Goal: Task Accomplishment & Management: Complete application form

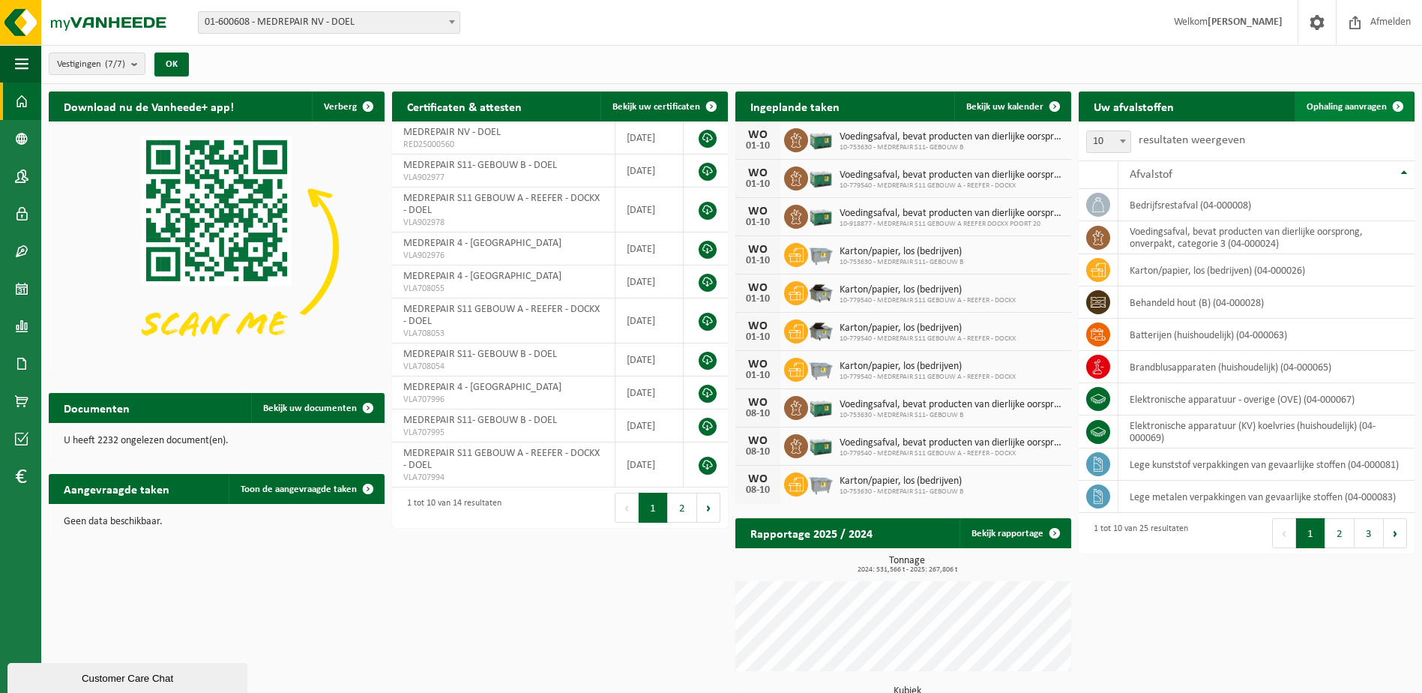
click at [1340, 109] on span "Ophaling aanvragen" at bounding box center [1347, 107] width 80 height 10
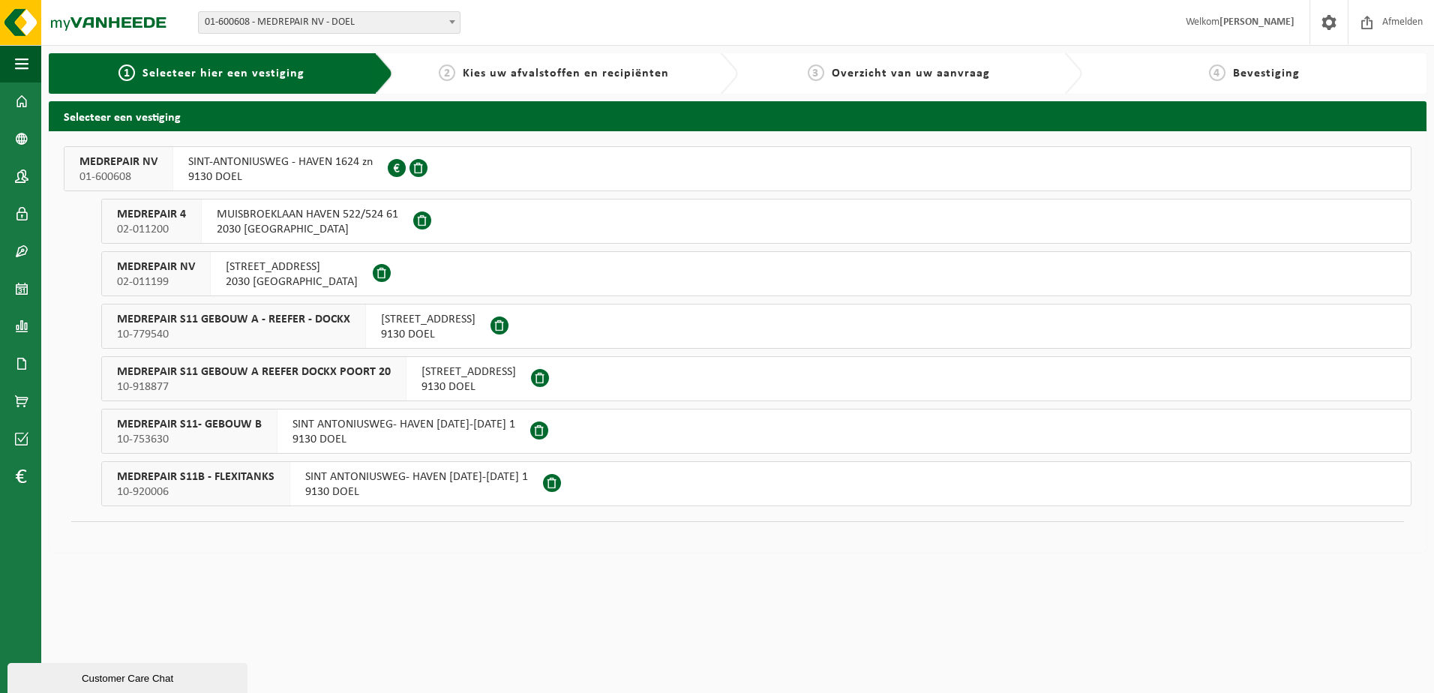
click at [250, 421] on span "MEDREPAIR S11- GEBOUW B" at bounding box center [189, 424] width 145 height 15
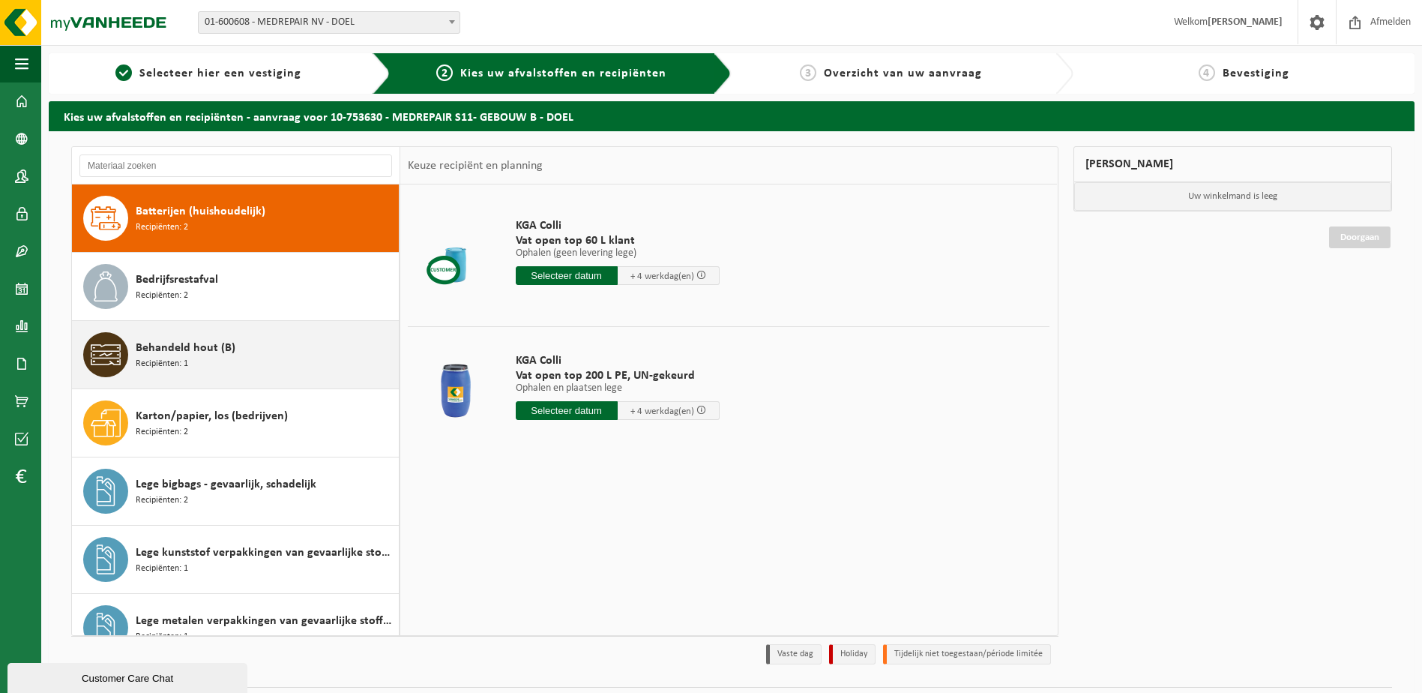
click at [205, 354] on span "Behandeld hout (B)" at bounding box center [186, 348] width 100 height 18
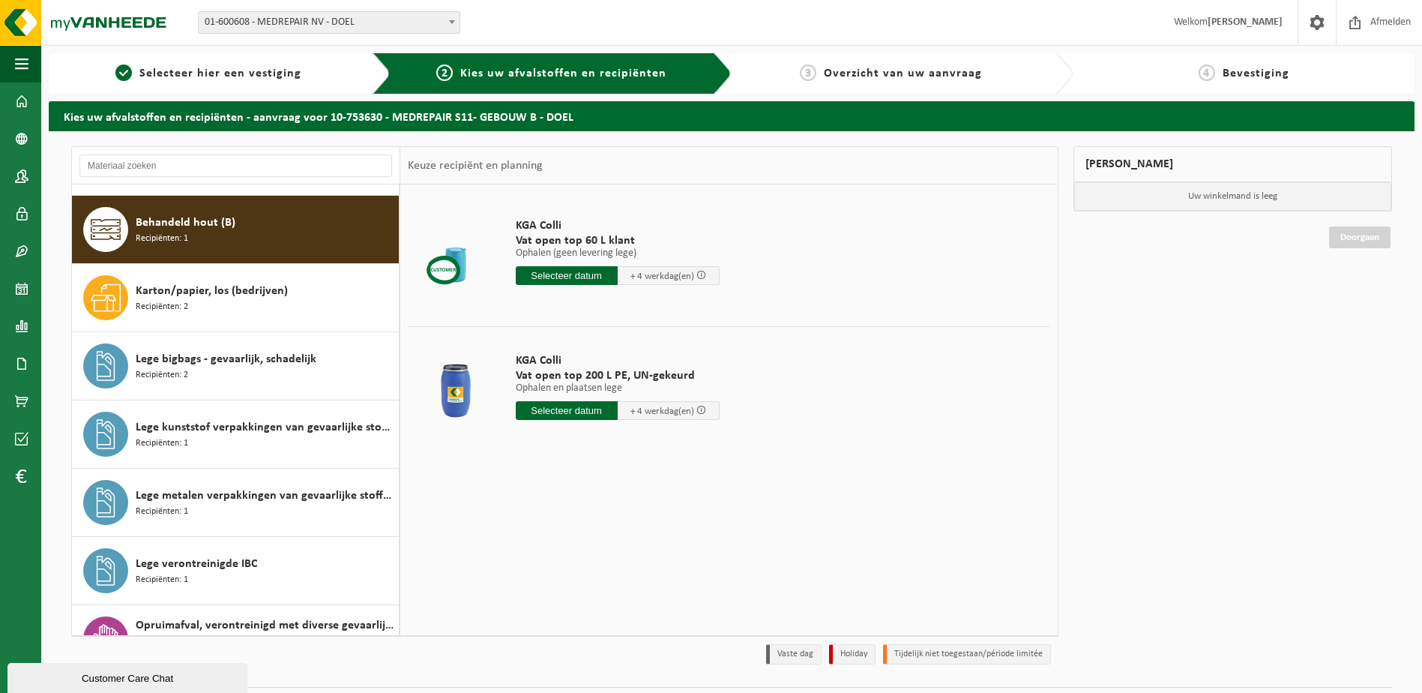
scroll to position [136, 0]
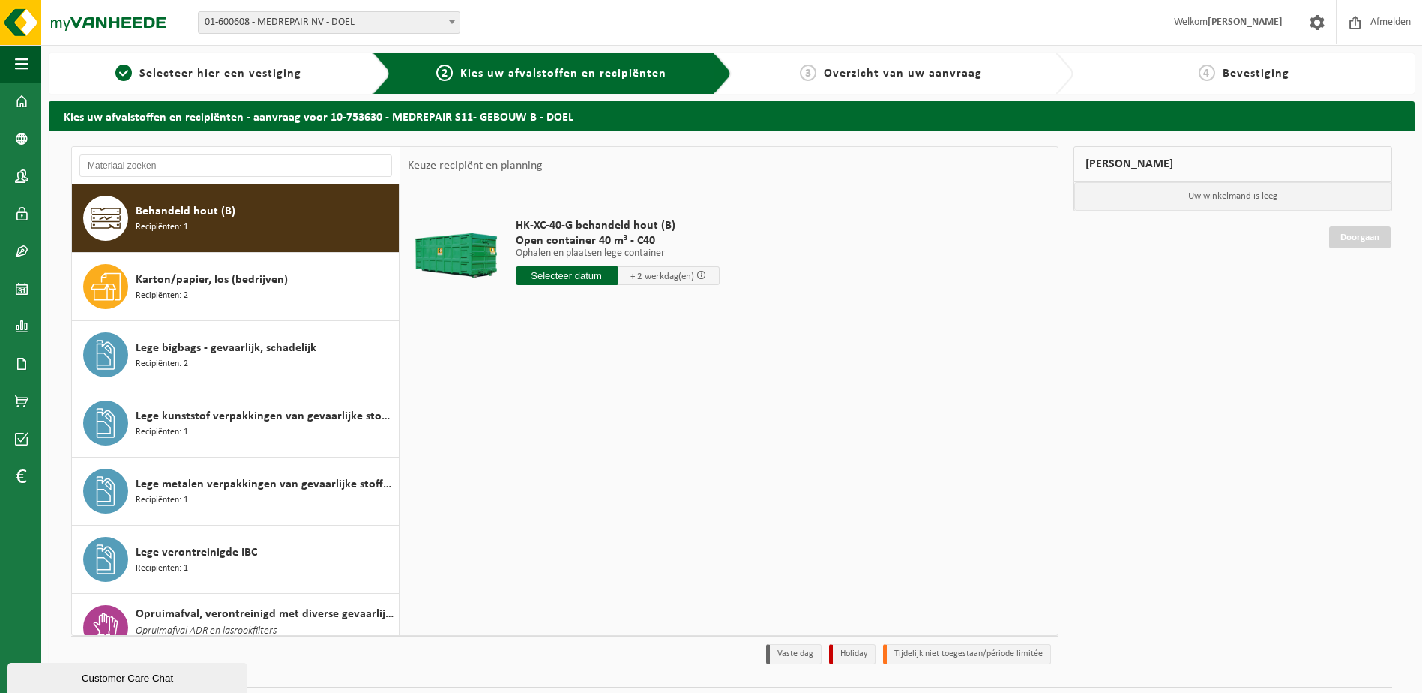
click at [553, 277] on input "text" at bounding box center [567, 275] width 102 height 19
click at [556, 458] on div "30" at bounding box center [556, 457] width 26 height 24
type input "Van 2025-09-30"
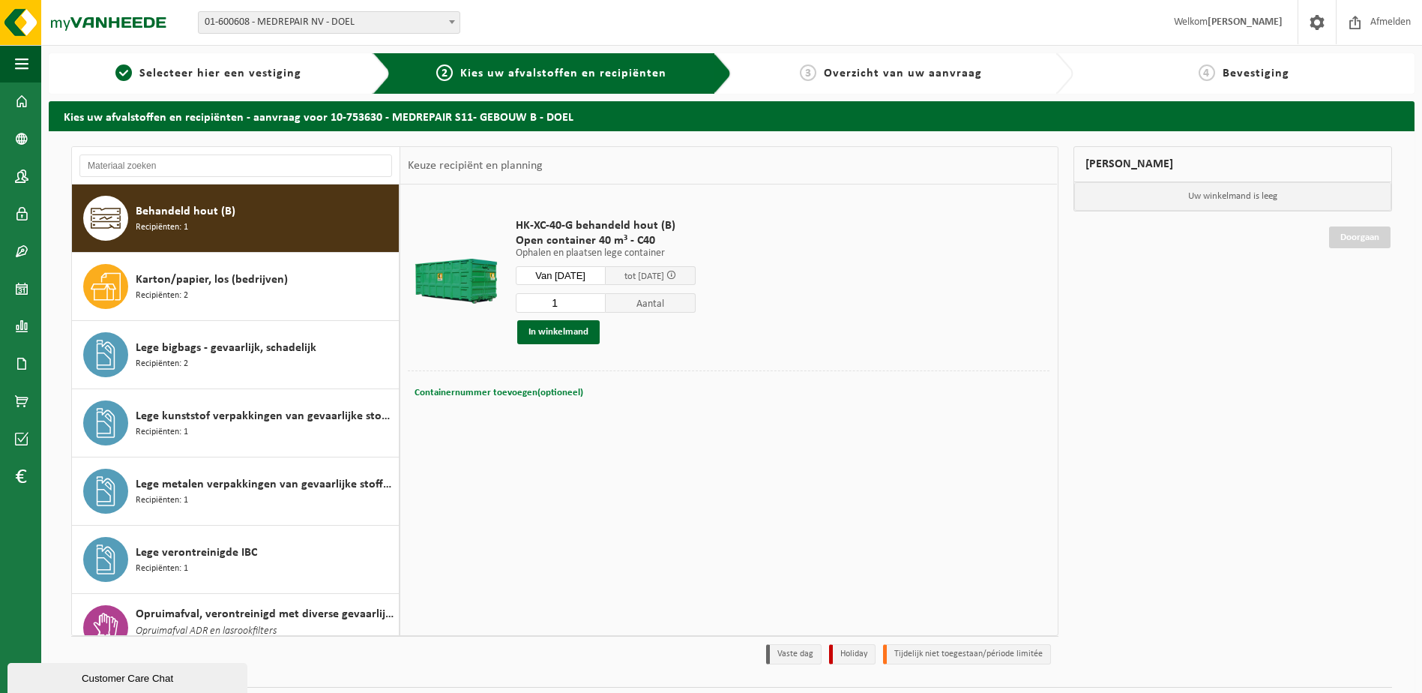
click at [514, 388] on span "Containernummer toevoegen(optioneel)" at bounding box center [499, 393] width 169 height 10
type input "C40-1481"
click at [556, 330] on button "In winkelmand" at bounding box center [558, 332] width 82 height 24
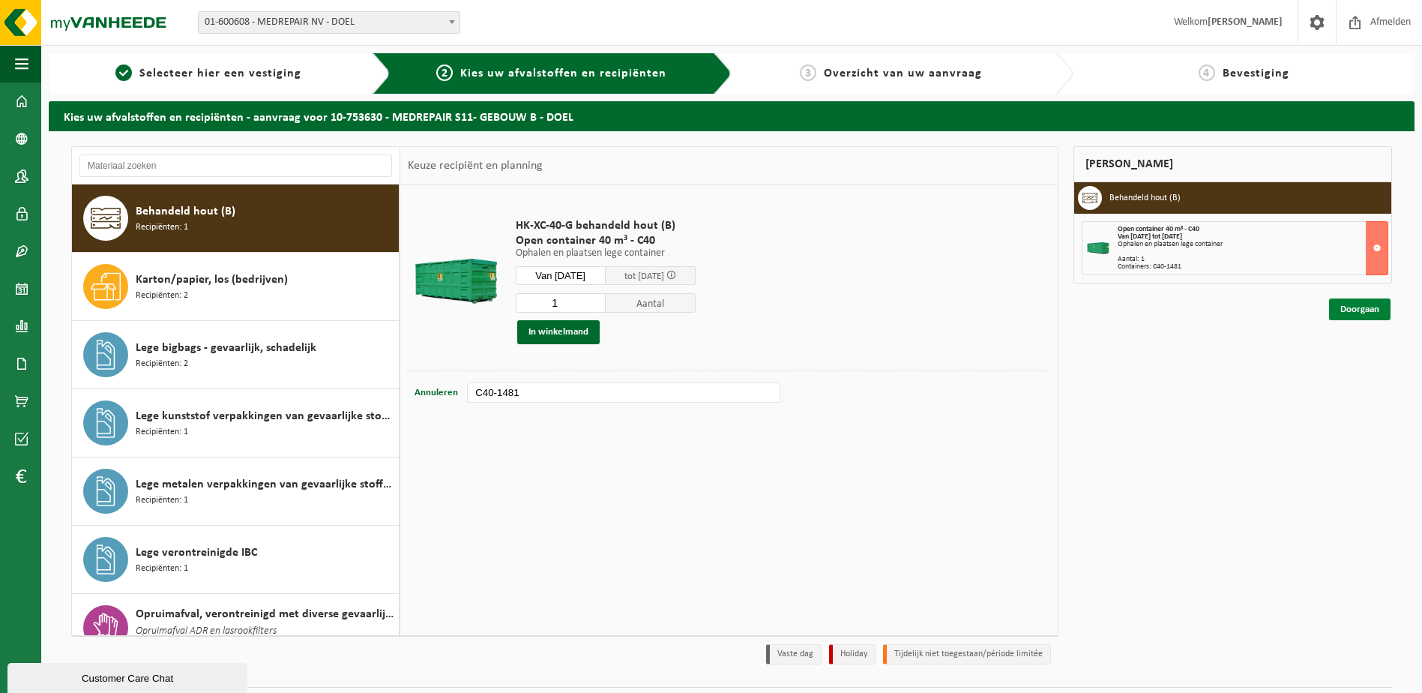
click at [1367, 308] on link "Doorgaan" at bounding box center [1360, 309] width 61 height 22
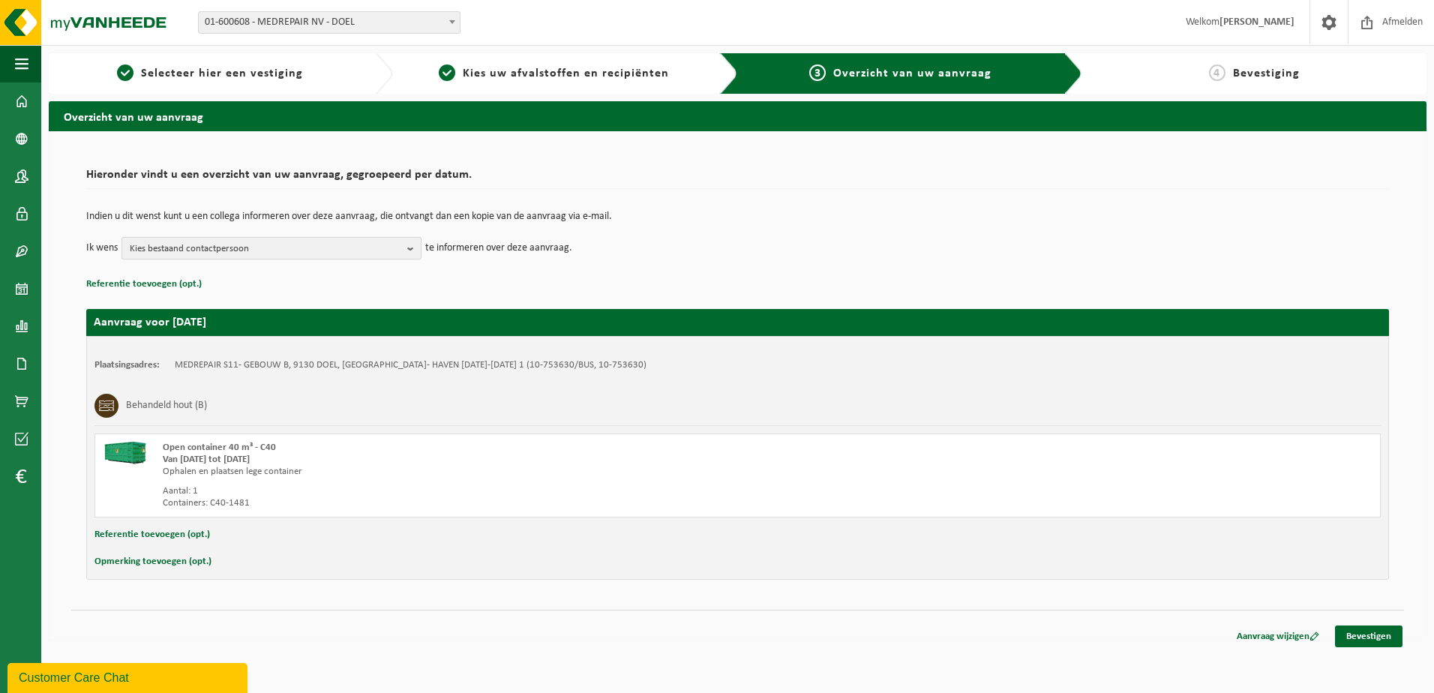
click at [409, 248] on b "button" at bounding box center [413, 248] width 13 height 21
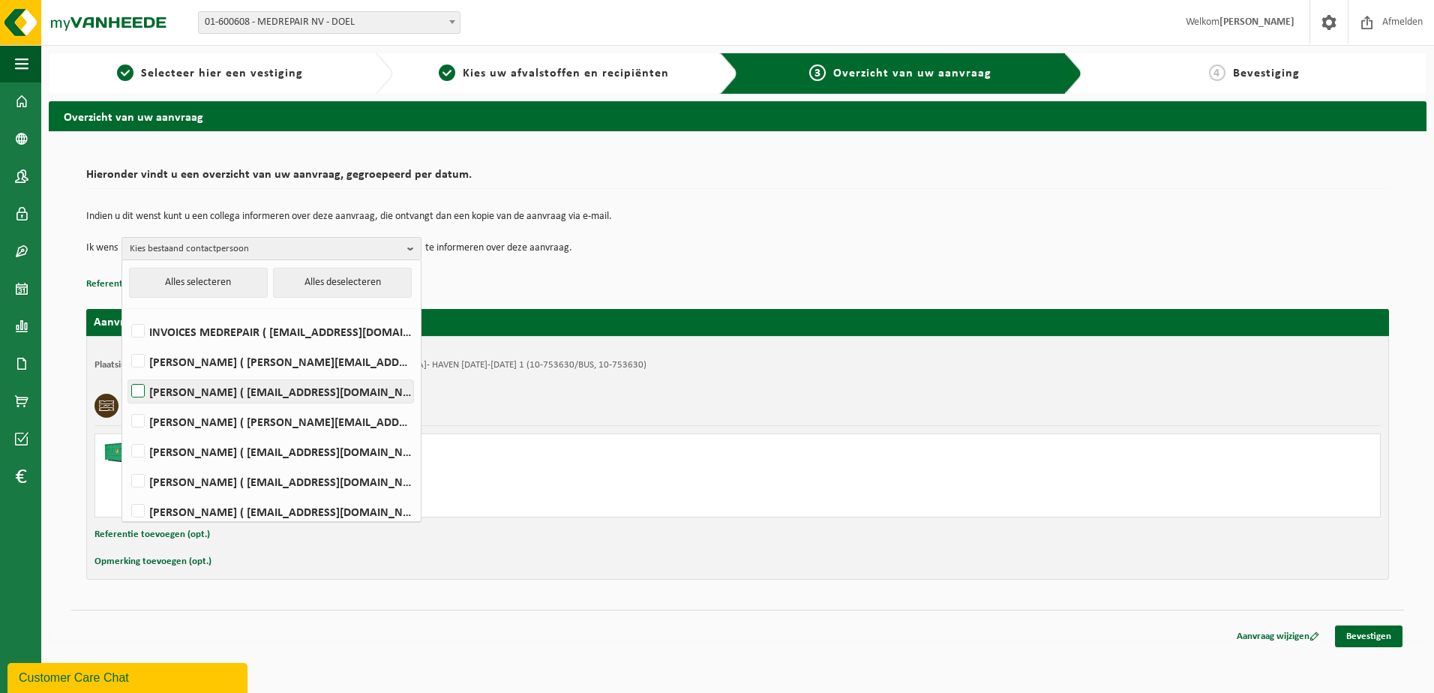
click at [146, 390] on label "PETER DE CEUSTER ( pdeceuster@medrepair.eu )" at bounding box center [270, 391] width 285 height 22
click at [126, 373] on input "PETER DE CEUSTER ( pdeceuster@medrepair.eu )" at bounding box center [125, 372] width 1 height 1
checkbox input "true"
click at [142, 508] on label "JOHAN MEYS ( johan.meys@medrepair.eu )" at bounding box center [270, 511] width 285 height 22
click at [126, 493] on input "JOHAN MEYS ( johan.meys@medrepair.eu )" at bounding box center [125, 492] width 1 height 1
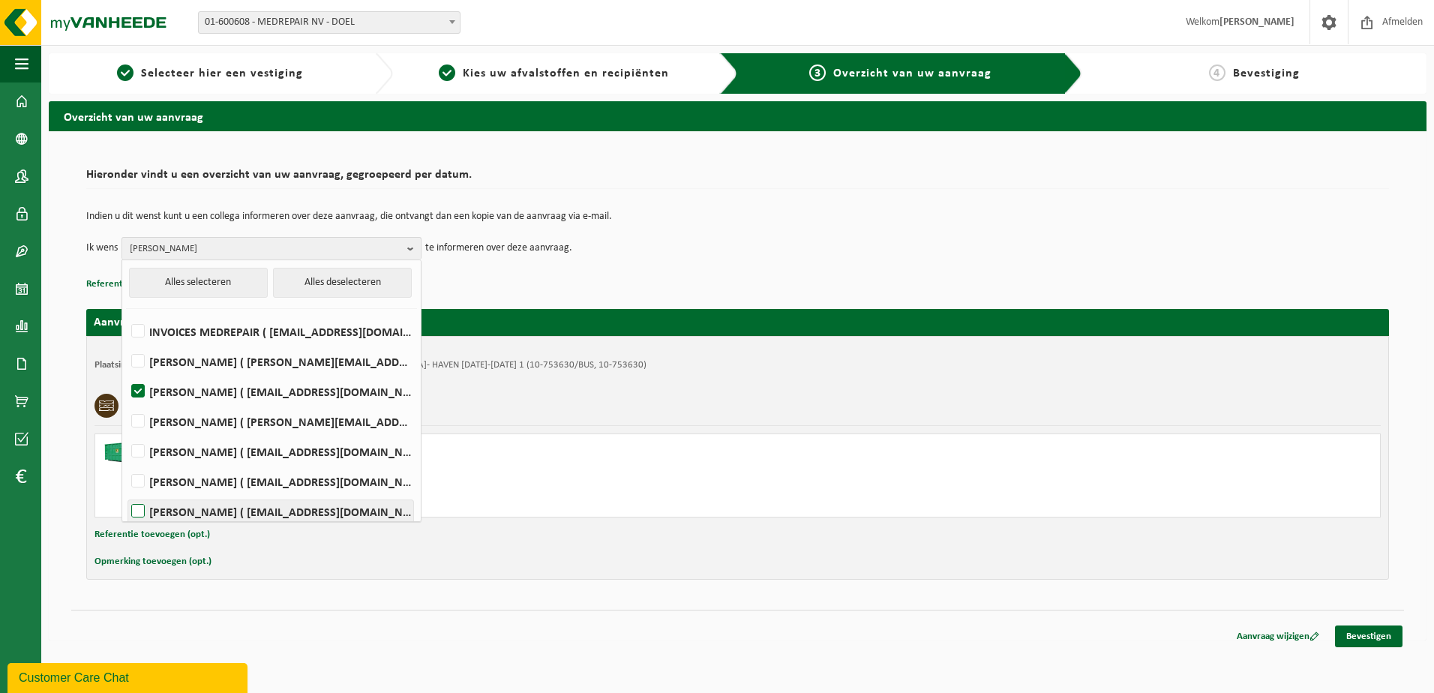
checkbox input "true"
click at [583, 263] on div "Indien u dit wenst kunt u een collega informeren over deze aanvraag, die ontvan…" at bounding box center [737, 235] width 1303 height 78
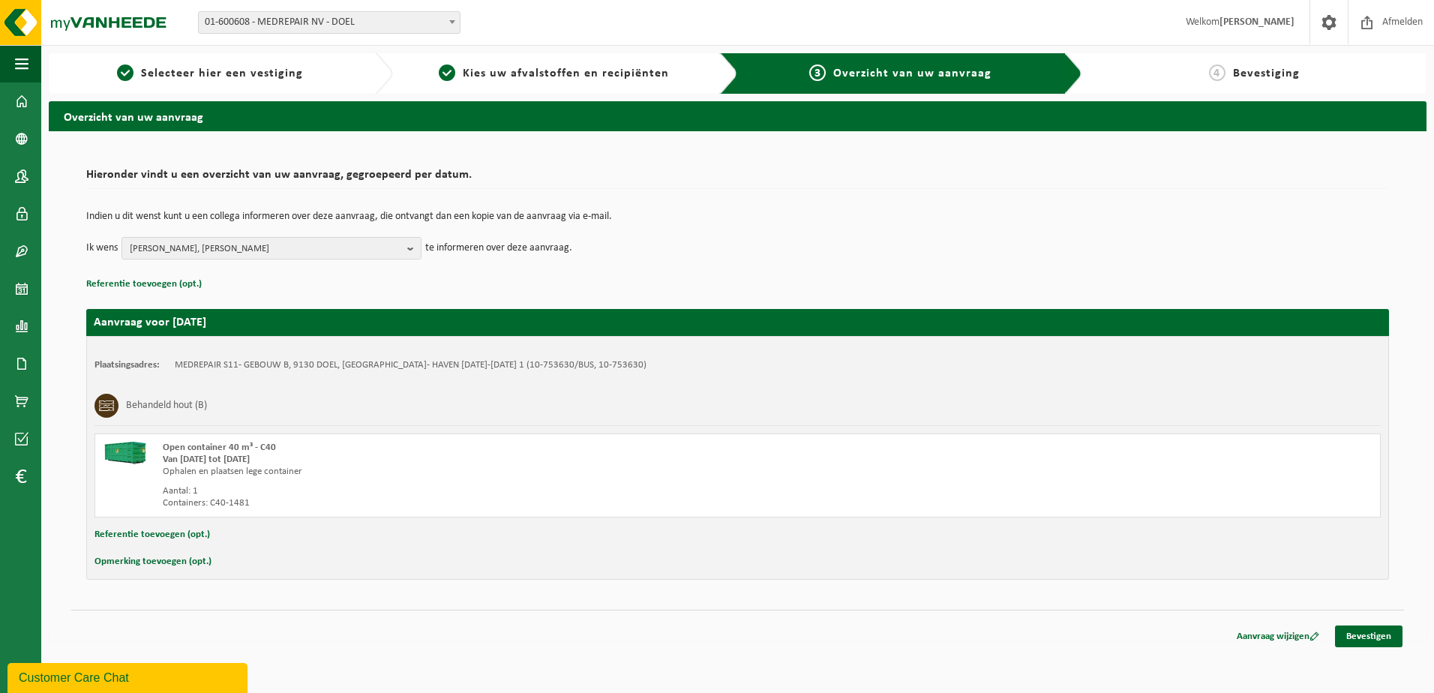
click at [134, 285] on button "Referentie toevoegen (opt.)" at bounding box center [143, 283] width 115 height 19
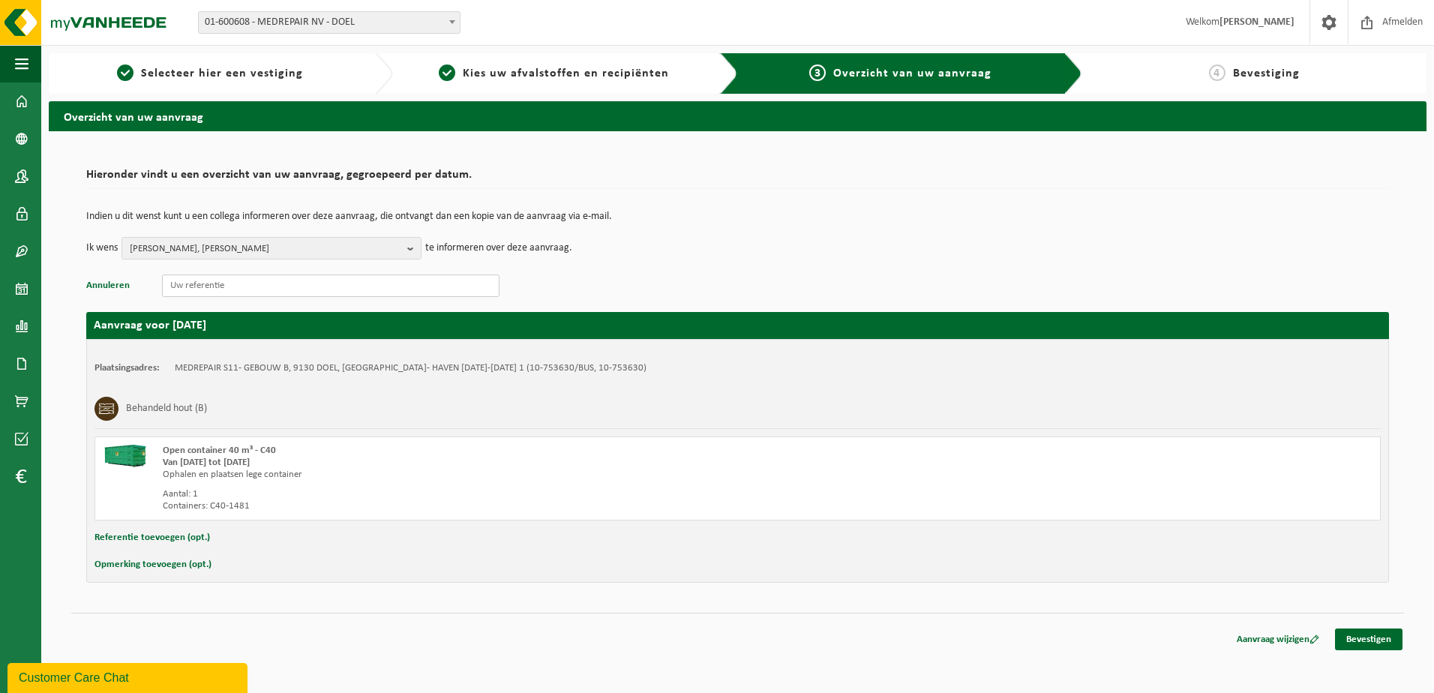
click at [183, 289] on input "text" at bounding box center [330, 285] width 337 height 22
drag, startPoint x: 304, startPoint y: 283, endPoint x: 170, endPoint y: 289, distance: 133.6
click at [165, 286] on input "POS11TD.2133.26092025.0953" at bounding box center [330, 285] width 337 height 22
type input "POS11TD.2133.26092025.0953"
click at [156, 544] on button "Referentie toevoegen (opt.)" at bounding box center [151, 537] width 115 height 19
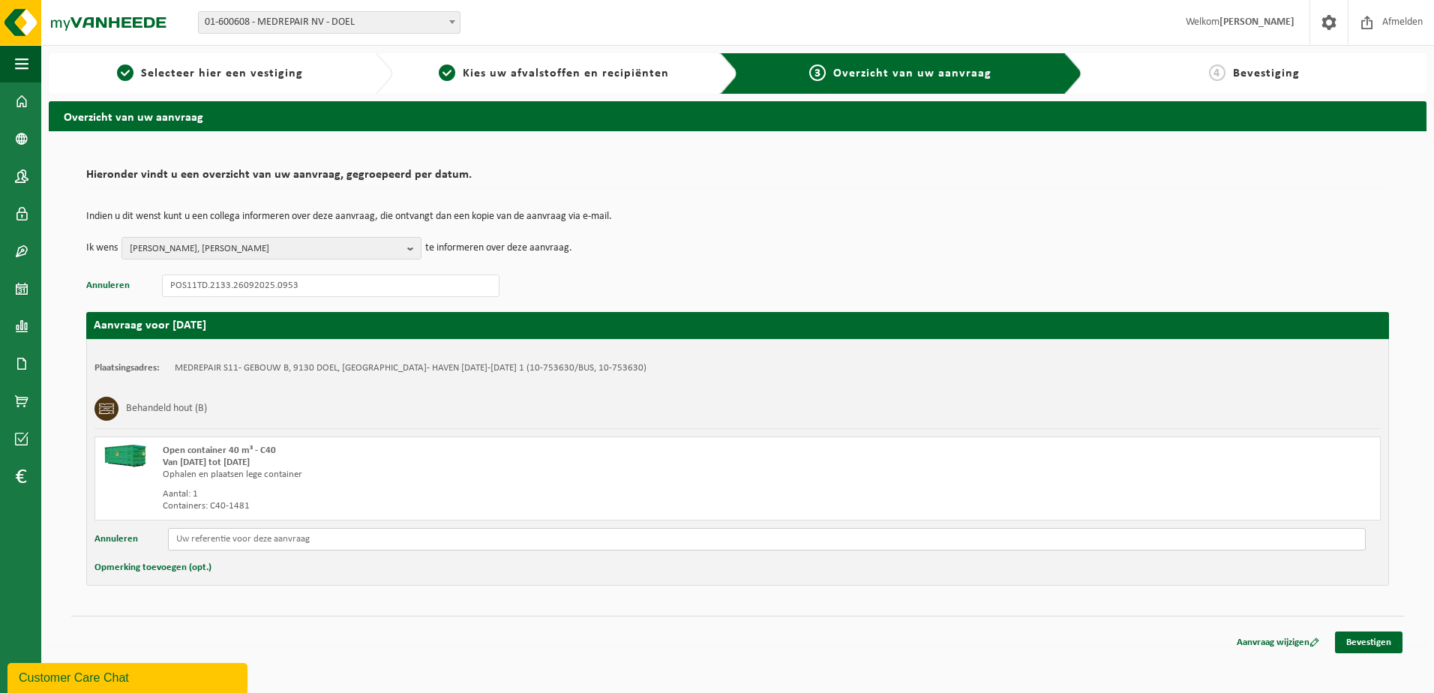
click at [186, 541] on input "text" at bounding box center [767, 539] width 1198 height 22
paste input "POS11TD.2133.26092025.0953"
type input "POS11TD.2133.26092025.0953"
click at [178, 565] on button "Opmerking toevoegen (opt.)" at bounding box center [152, 567] width 117 height 19
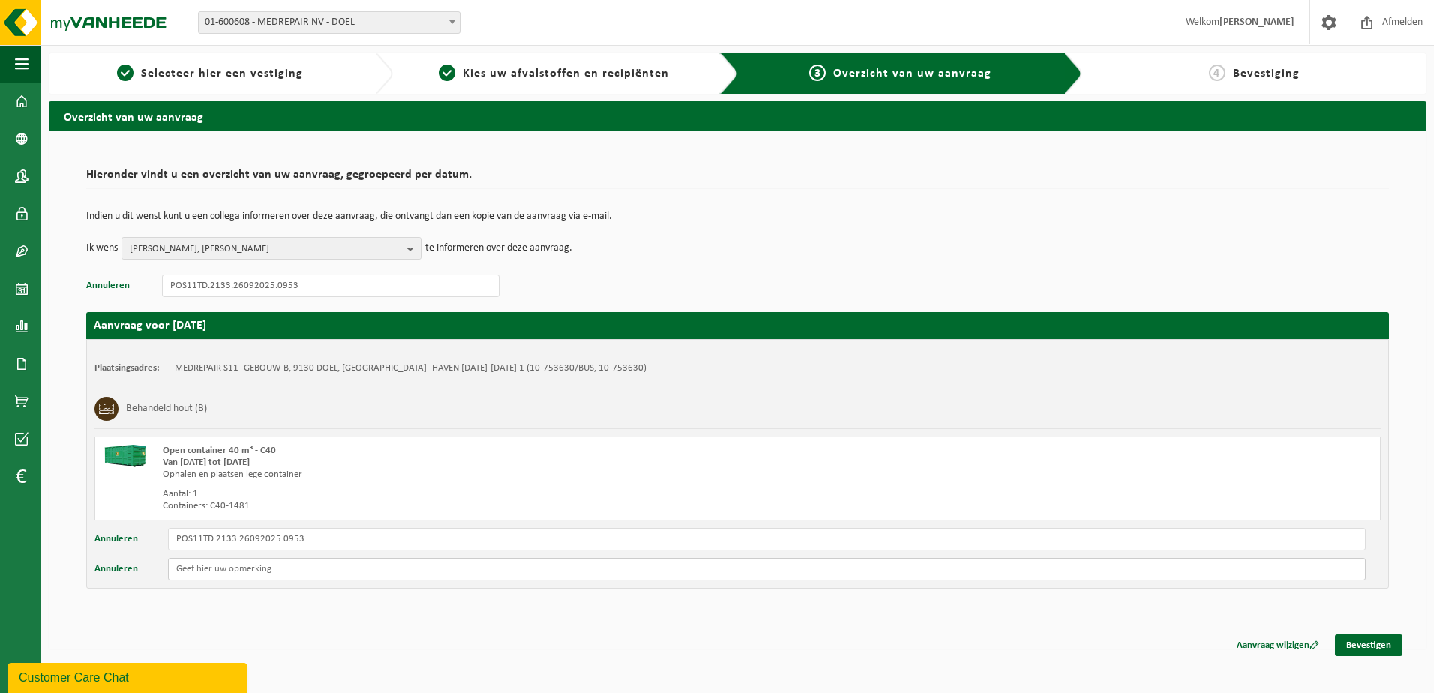
click at [190, 567] on input "text" at bounding box center [767, 569] width 1198 height 22
click at [177, 569] on input "s11 b" at bounding box center [767, 569] width 1198 height 22
click at [320, 566] on input "S11 b" at bounding box center [767, 569] width 1198 height 22
type input "S11 B"
click at [1369, 643] on link "Bevestigen" at bounding box center [1368, 645] width 67 height 22
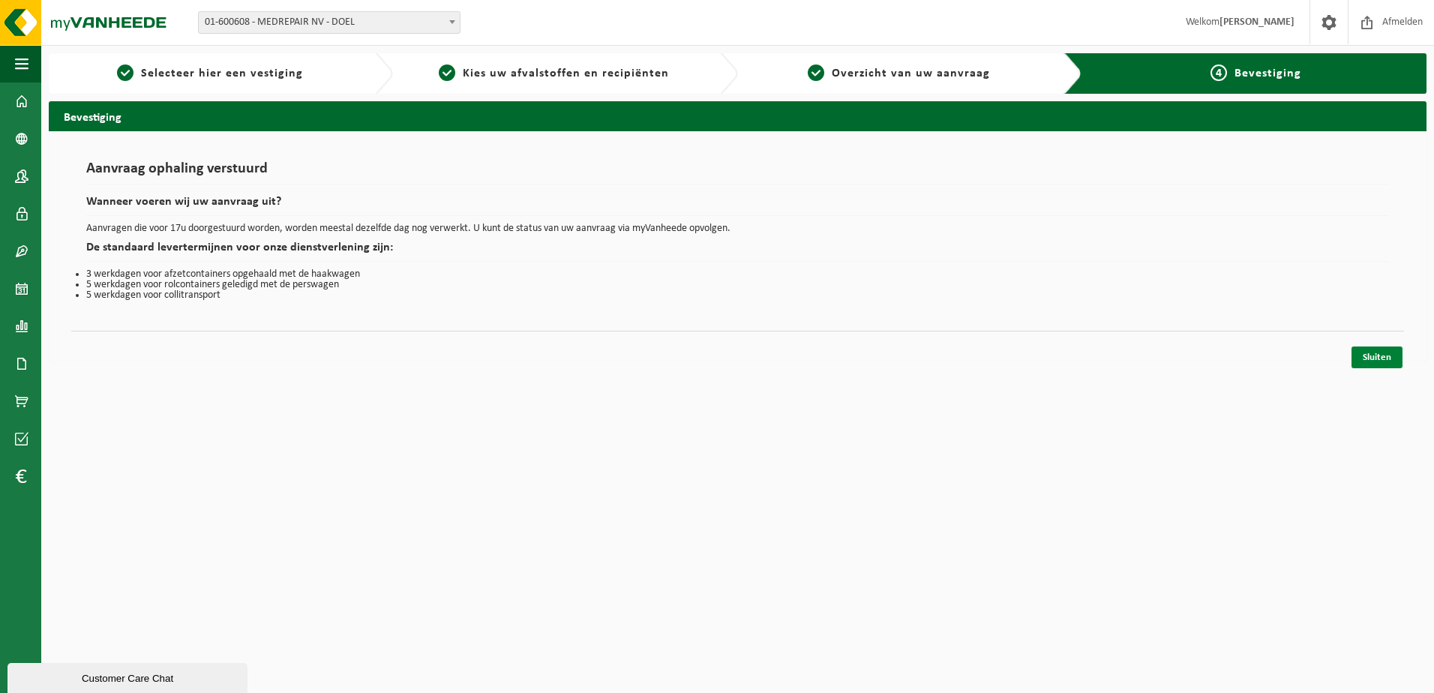
click at [1376, 359] on link "Sluiten" at bounding box center [1376, 357] width 51 height 22
